Goal: Task Accomplishment & Management: Use online tool/utility

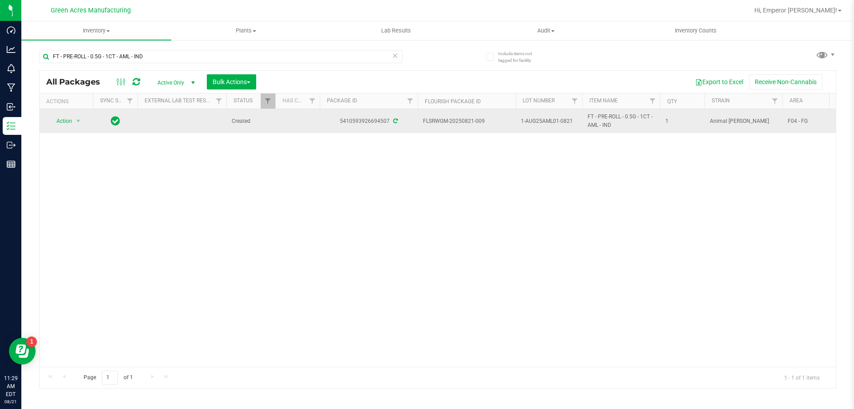
click at [547, 123] on span "1-AUG25AML01-0821" at bounding box center [549, 121] width 56 height 8
click at [547, 123] on input "1-AUG25AML01-0821" at bounding box center [547, 121] width 64 height 14
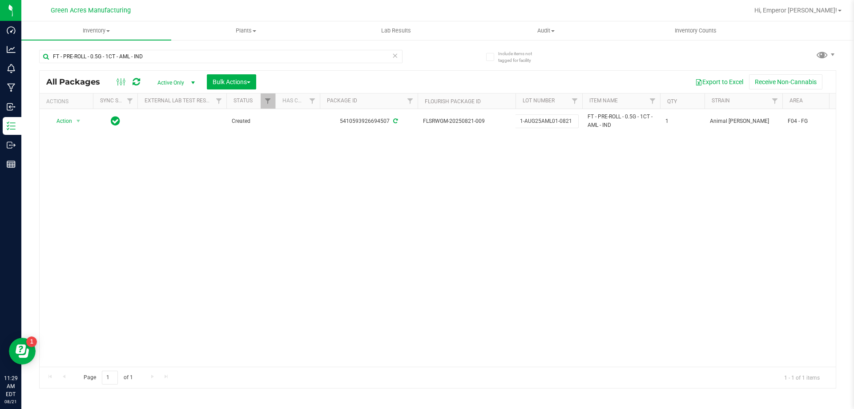
click at [298, 180] on div "Action Action Adjust qty Create package Edit attributes Global inventory Locate…" at bounding box center [438, 238] width 796 height 258
click at [149, 56] on input "FT - PRE-ROLL - 0.5G - 1CT - AML - IND" at bounding box center [220, 56] width 363 height 13
paste input "1-AUG25AML01-0821"
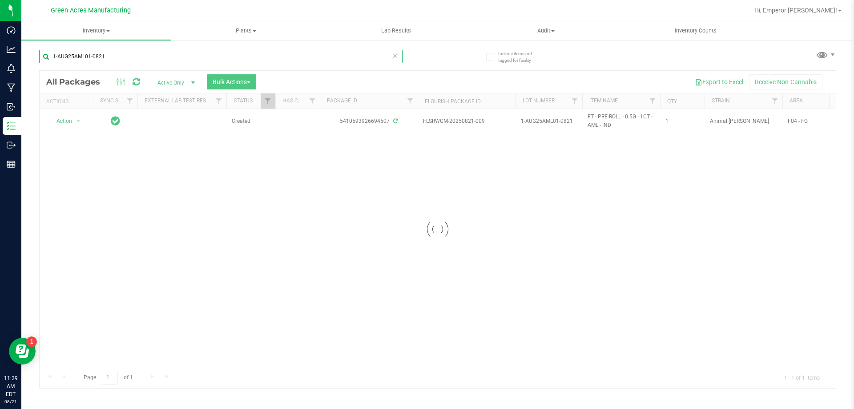
type input "1-AUG25AML01-0821"
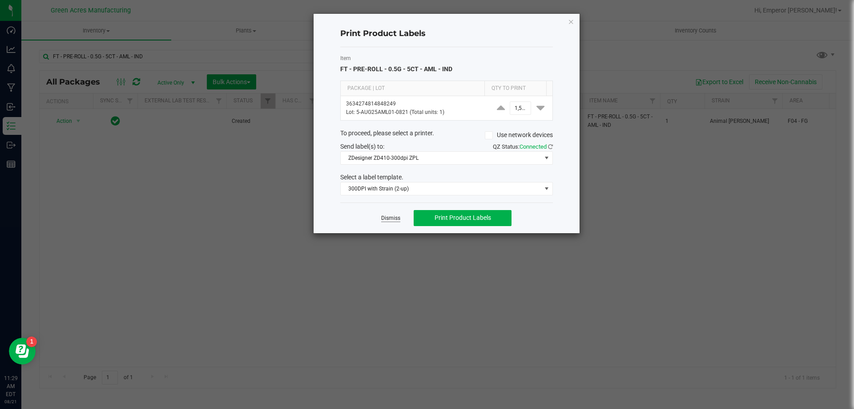
click at [397, 220] on link "Dismiss" at bounding box center [390, 218] width 19 height 8
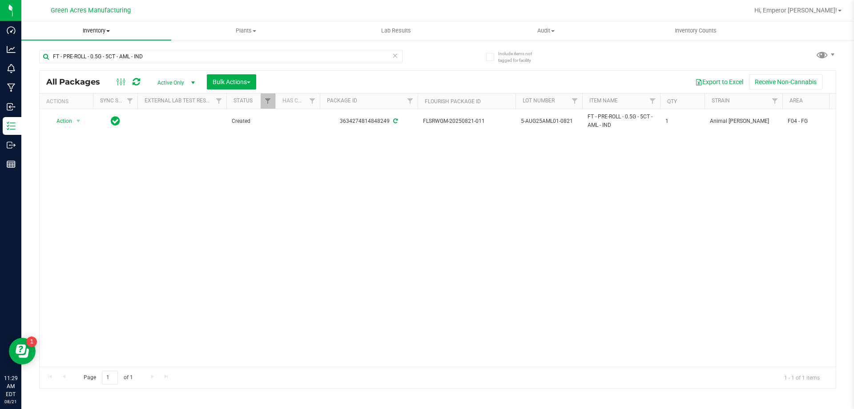
click at [109, 31] on span at bounding box center [108, 31] width 4 height 2
click at [80, 109] on span "From bill of materials" at bounding box center [61, 107] width 81 height 8
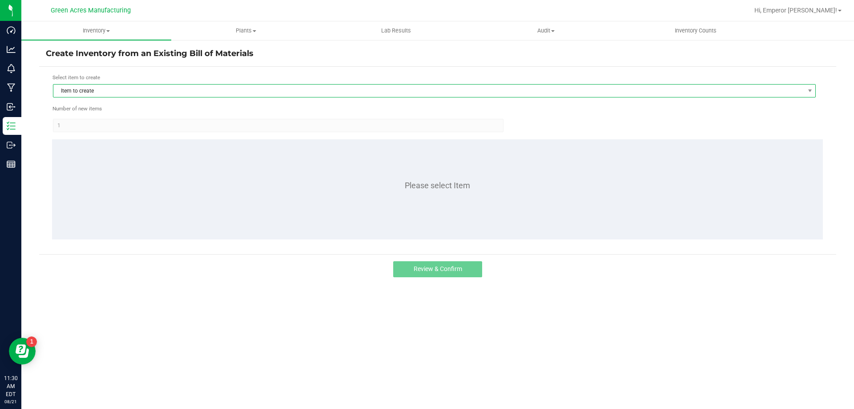
click at [101, 94] on span "Item to create" at bounding box center [428, 91] width 751 height 12
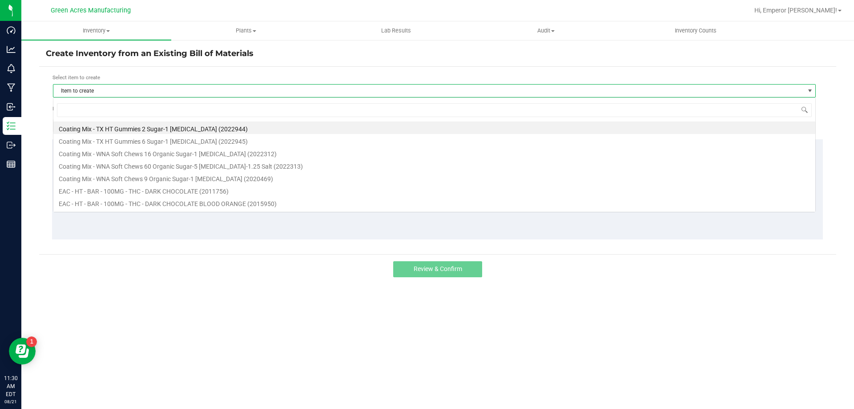
scroll to position [13, 763]
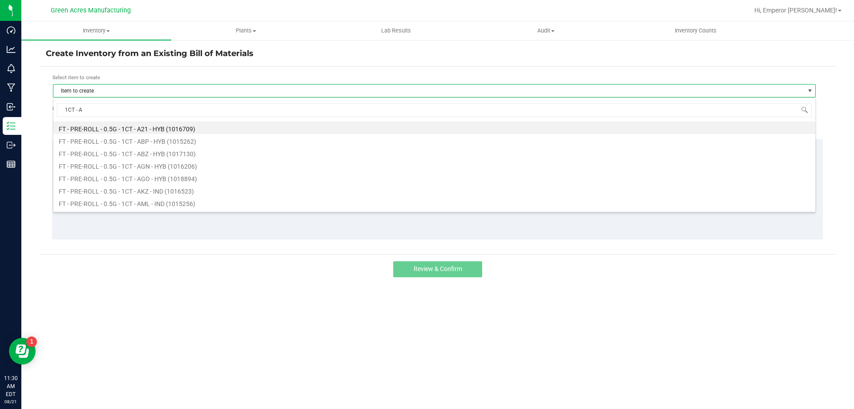
type input "1CT - AM"
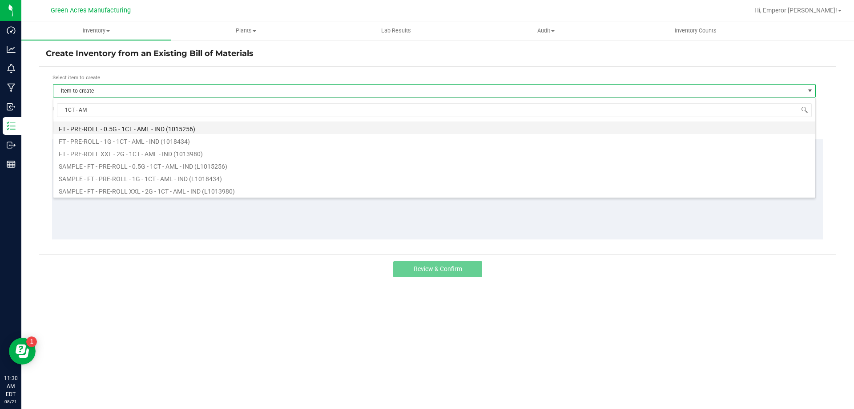
click at [148, 129] on li "FT - PRE-ROLL - 0.5G - 1CT - AML - IND (1015256)" at bounding box center [434, 127] width 762 height 12
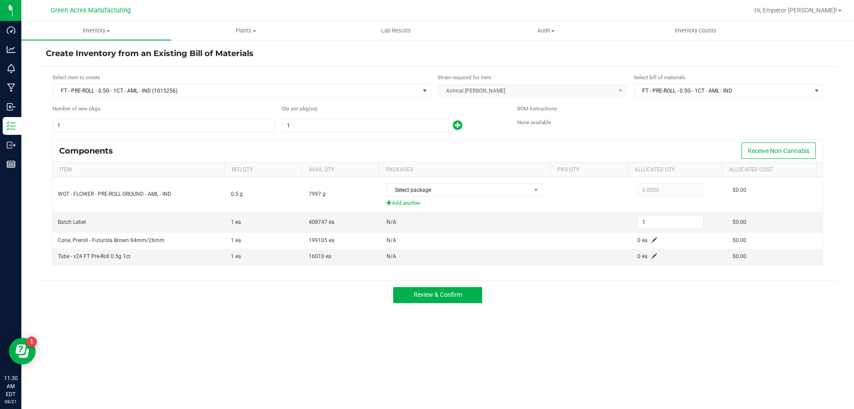
click at [304, 133] on form "Select item to create FT - PRE-ROLL - 0.5G - 1CT - AML - IND (1015256) Strain r…" at bounding box center [438, 173] width 784 height 200
click at [306, 128] on input "1" at bounding box center [364, 125] width 165 height 12
type input "18"
type input "189"
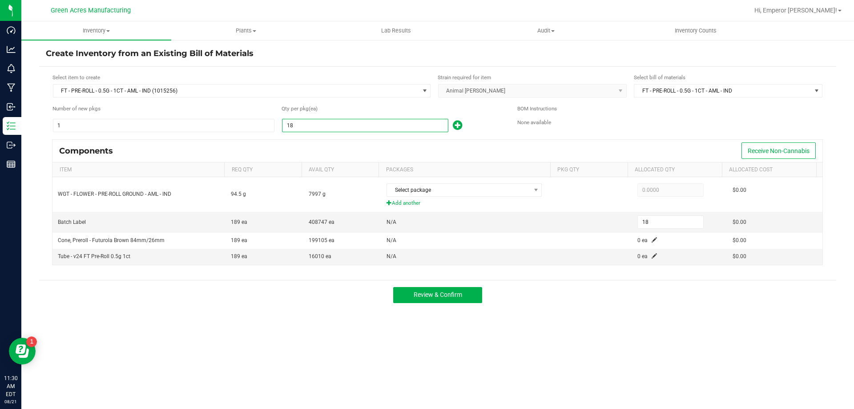
type input "189"
type input "1896"
type input "1,896"
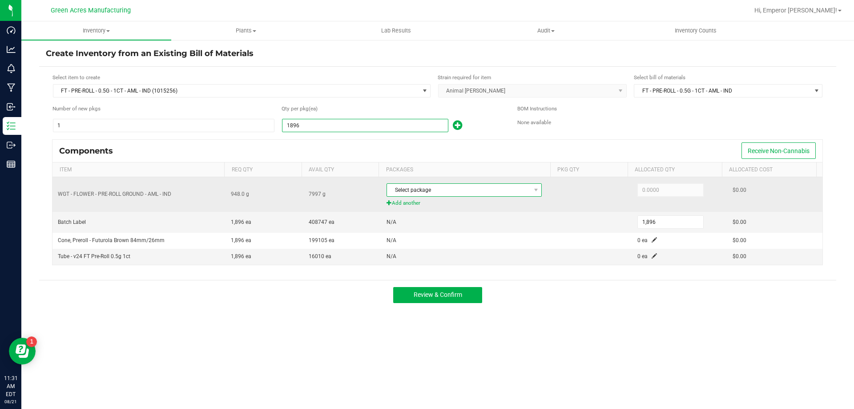
type input "1,896"
click at [434, 192] on span "Select package" at bounding box center [458, 190] width 143 height 12
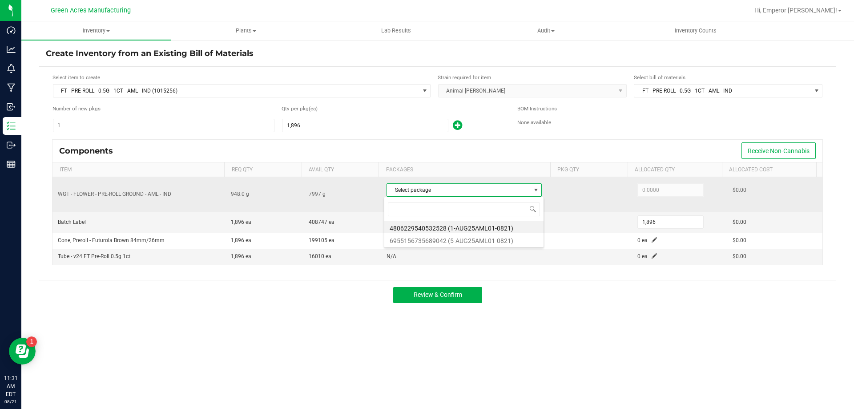
scroll to position [13, 153]
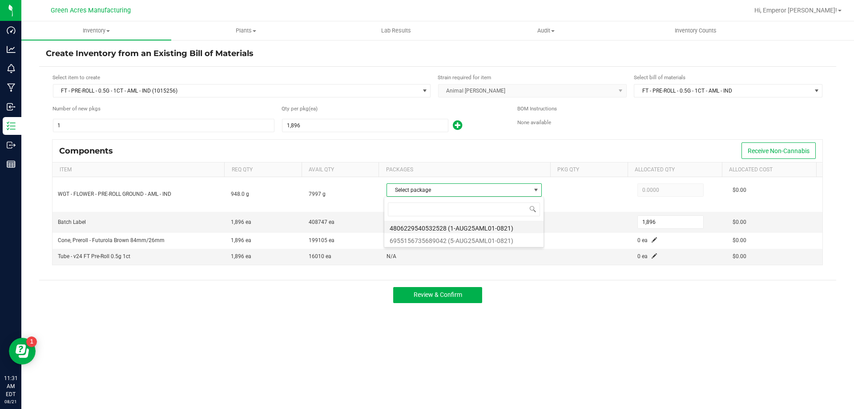
click at [473, 229] on li "4806229540532528 (1-AUG25AML01-0821)" at bounding box center [463, 227] width 159 height 12
type input "948.0000"
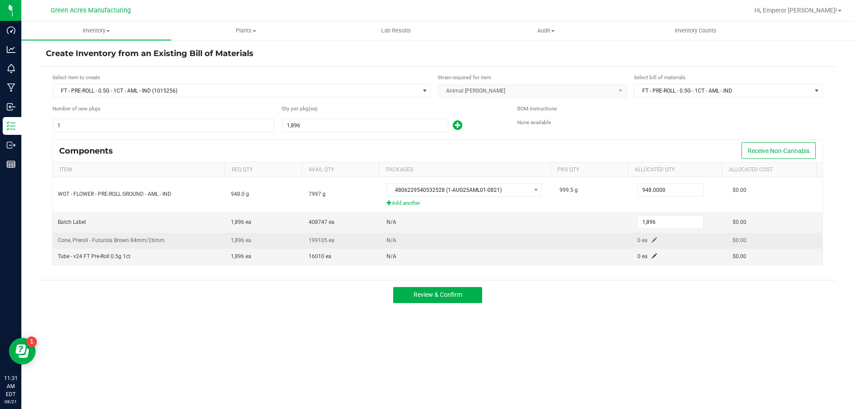
click at [652, 242] on span at bounding box center [654, 239] width 5 height 5
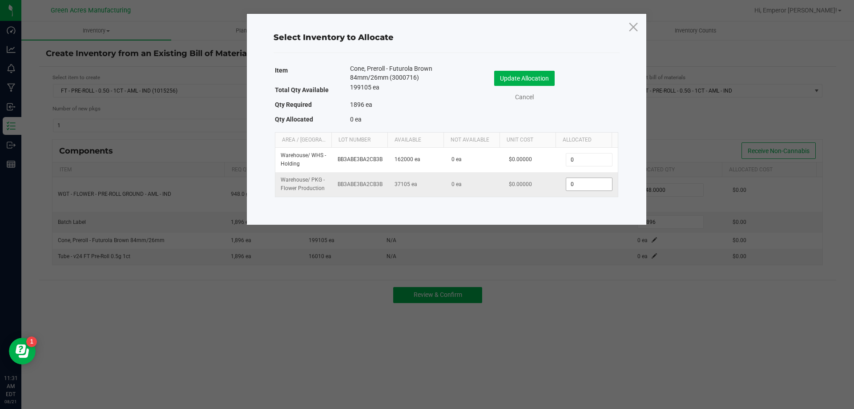
click at [570, 189] on input "0" at bounding box center [588, 184] width 45 height 12
type input "1,896"
click at [507, 78] on button "Update Allocation" at bounding box center [524, 78] width 61 height 15
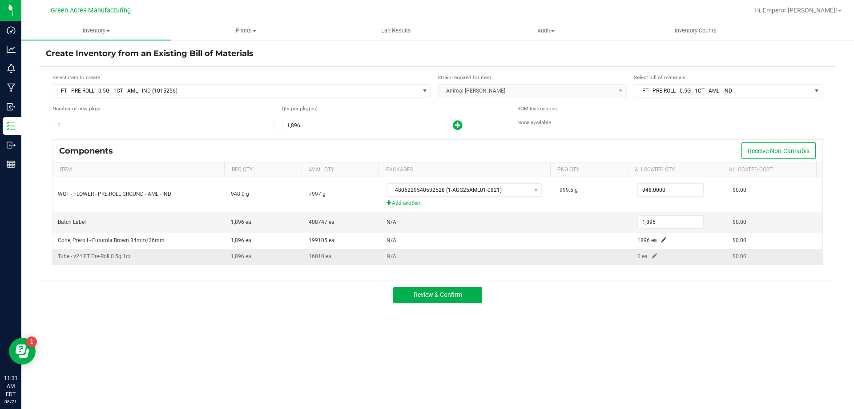
click at [652, 254] on span at bounding box center [654, 255] width 5 height 5
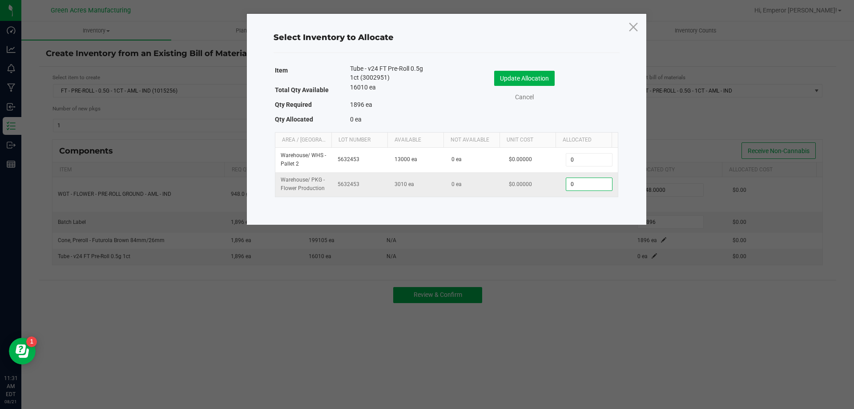
click at [576, 186] on input "0" at bounding box center [588, 184] width 45 height 12
type input "1,896"
click at [525, 84] on button "Update Allocation" at bounding box center [524, 78] width 61 height 15
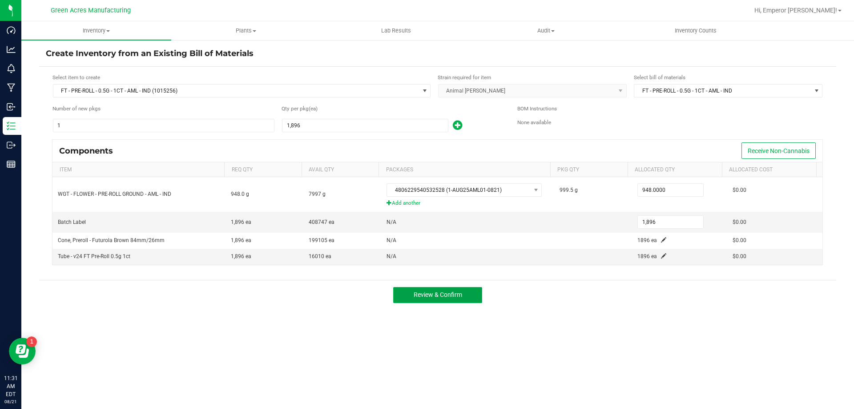
click at [426, 299] on button "Review & Confirm" at bounding box center [437, 295] width 89 height 16
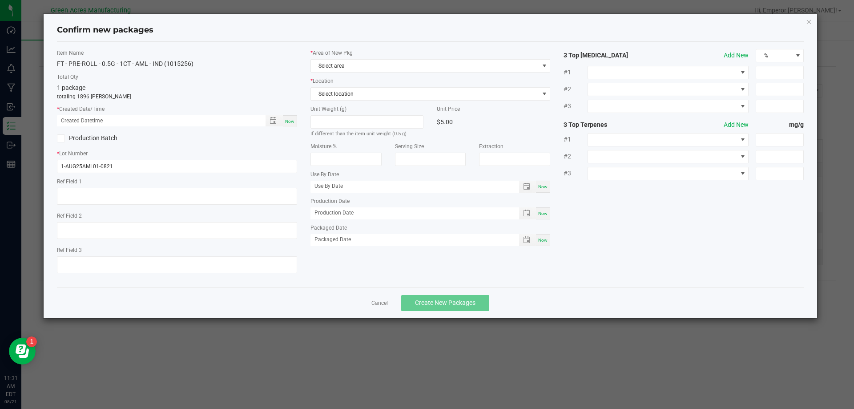
click at [288, 116] on div "Now" at bounding box center [290, 121] width 14 height 12
type input "[DATE] 11:31 AM"
click at [328, 65] on span "Select area" at bounding box center [425, 66] width 228 height 12
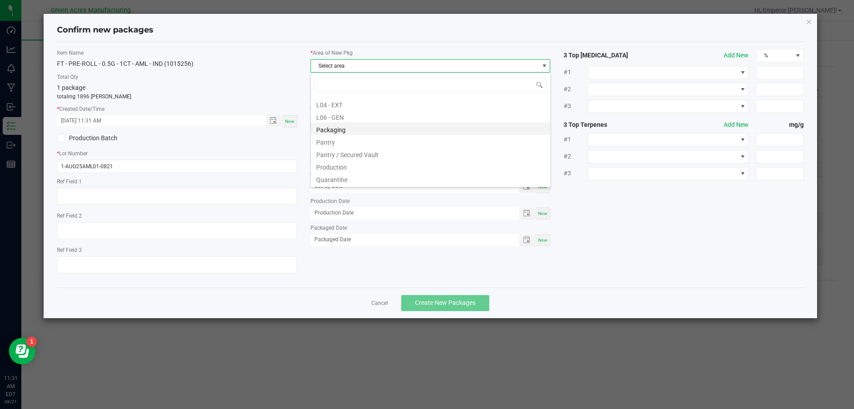
scroll to position [222, 0]
click at [348, 141] on li "Pantry / Secured Vault" at bounding box center [430, 141] width 239 height 12
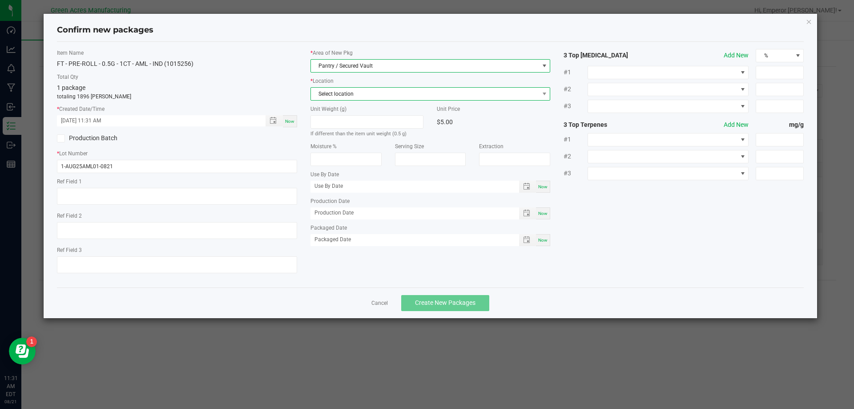
click at [351, 93] on span "Select location" at bounding box center [425, 94] width 228 height 12
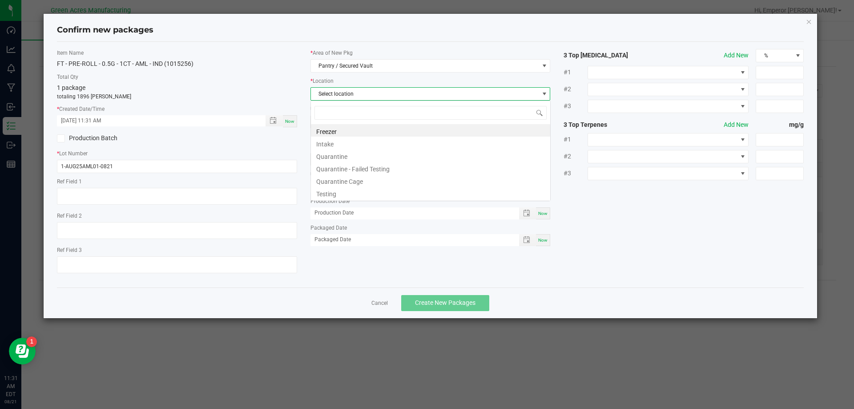
scroll to position [13, 240]
click at [338, 144] on li "Intake" at bounding box center [430, 143] width 239 height 12
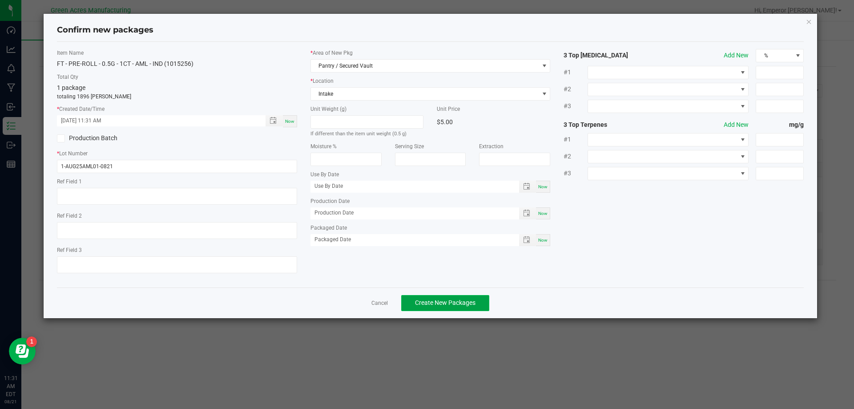
click at [449, 300] on span "Create New Packages" at bounding box center [445, 302] width 61 height 7
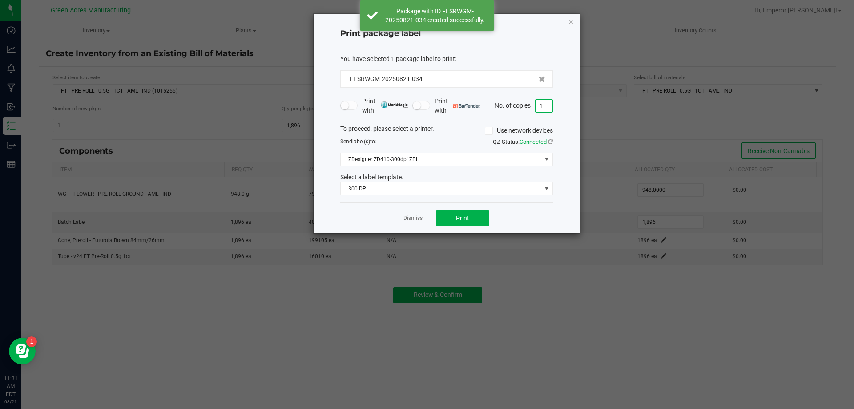
click at [539, 108] on input "1" at bounding box center [544, 106] width 17 height 12
type input "2"
click at [528, 219] on div "Dismiss Print" at bounding box center [446, 217] width 213 height 31
